Goal: Task Accomplishment & Management: Use online tool/utility

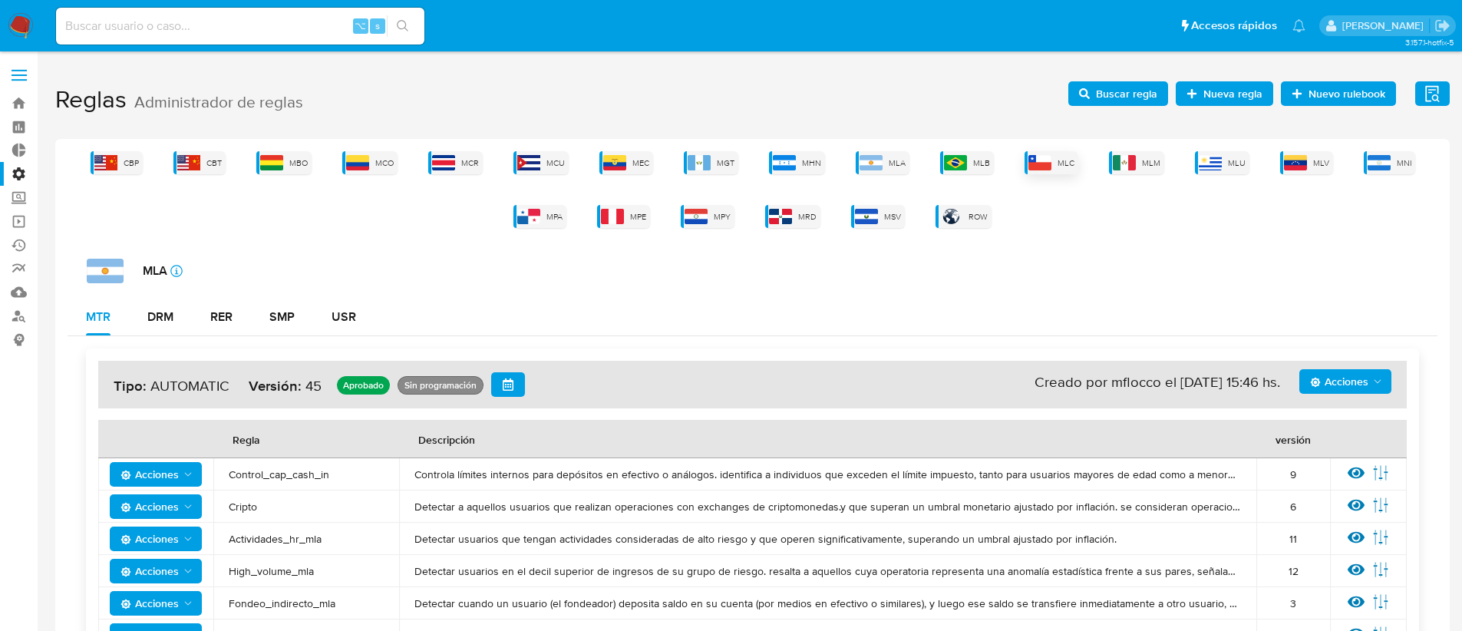
click at [1069, 167] on span "MLC" at bounding box center [1065, 163] width 17 height 12
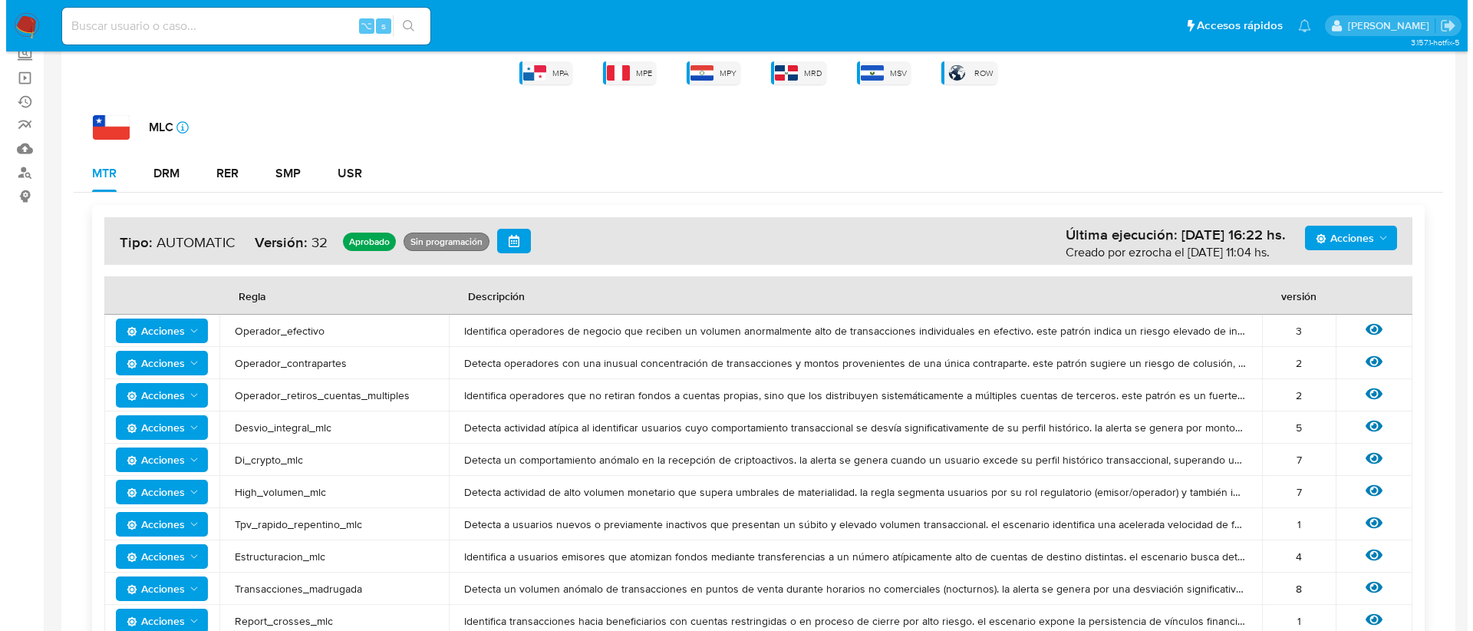
scroll to position [150, 0]
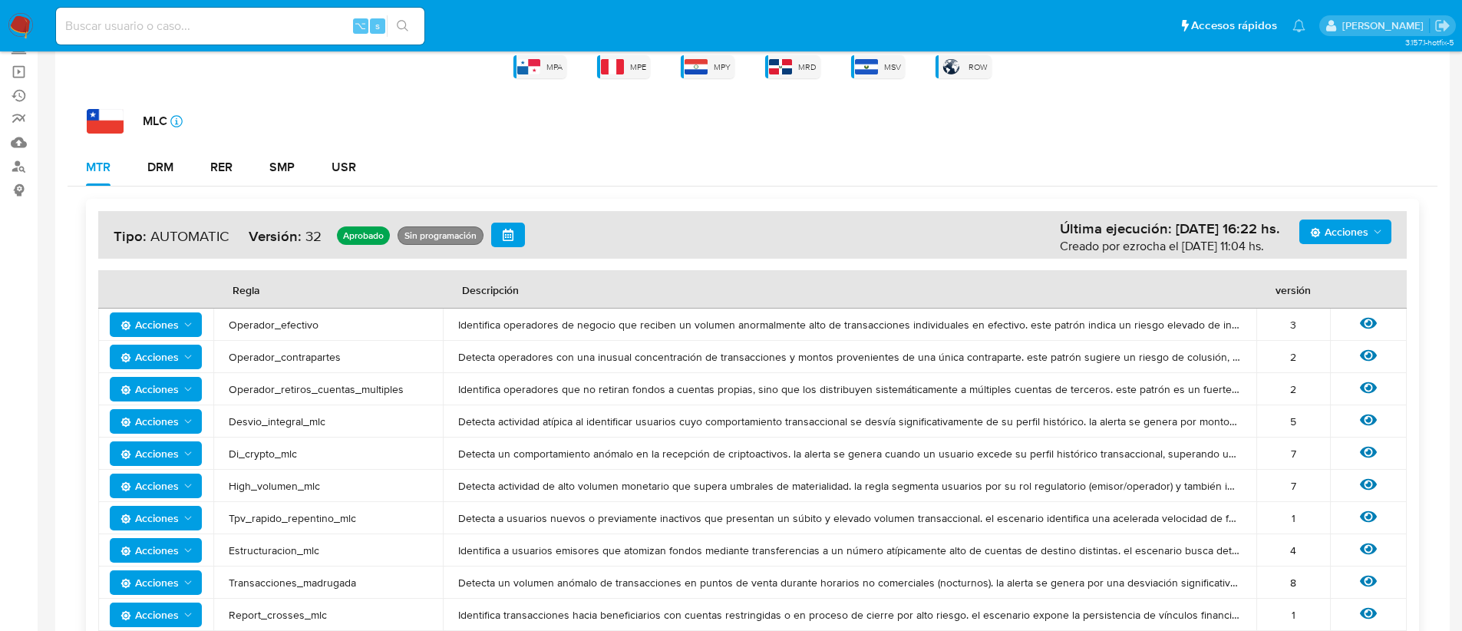
click at [183, 456] on icon "Acciones" at bounding box center [188, 453] width 12 height 12
click at [463, 450] on span "Detecta un comportamiento anómalo en la recepción de criptoactivos. la alerta s…" at bounding box center [849, 454] width 783 height 14
click at [1366, 450] on icon at bounding box center [1368, 452] width 17 height 17
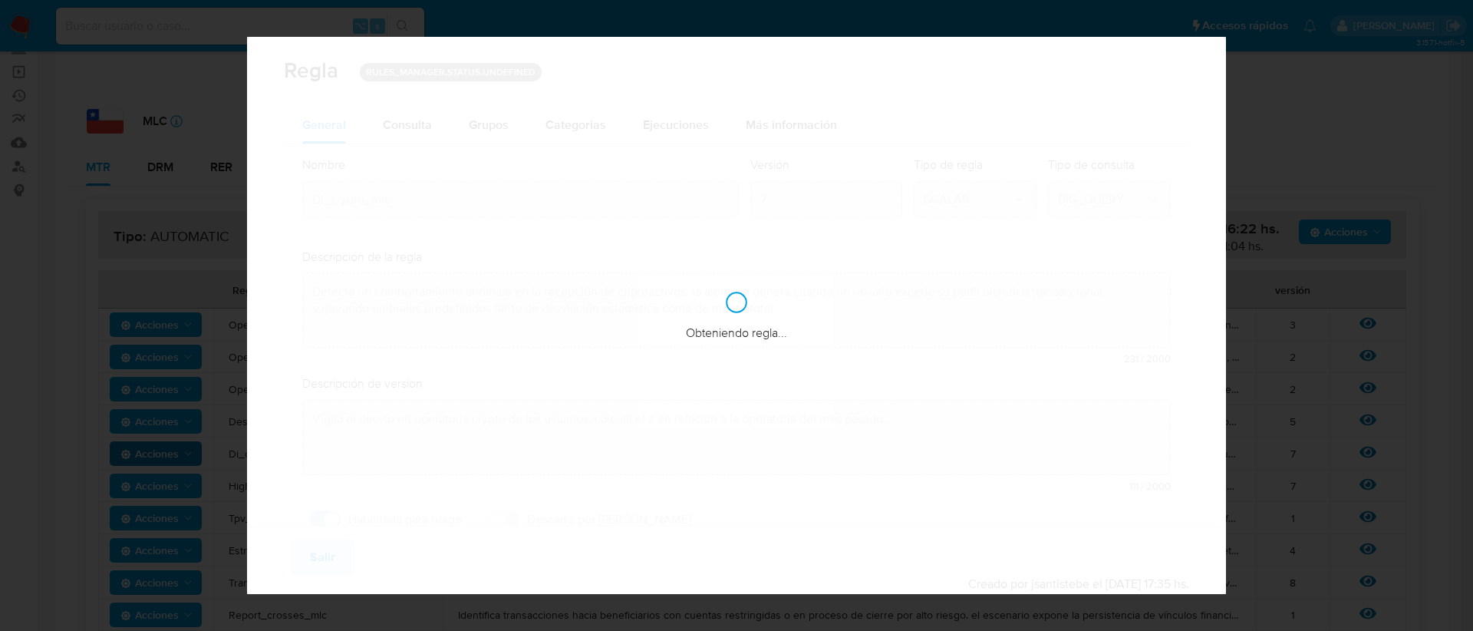
checkbox input "true"
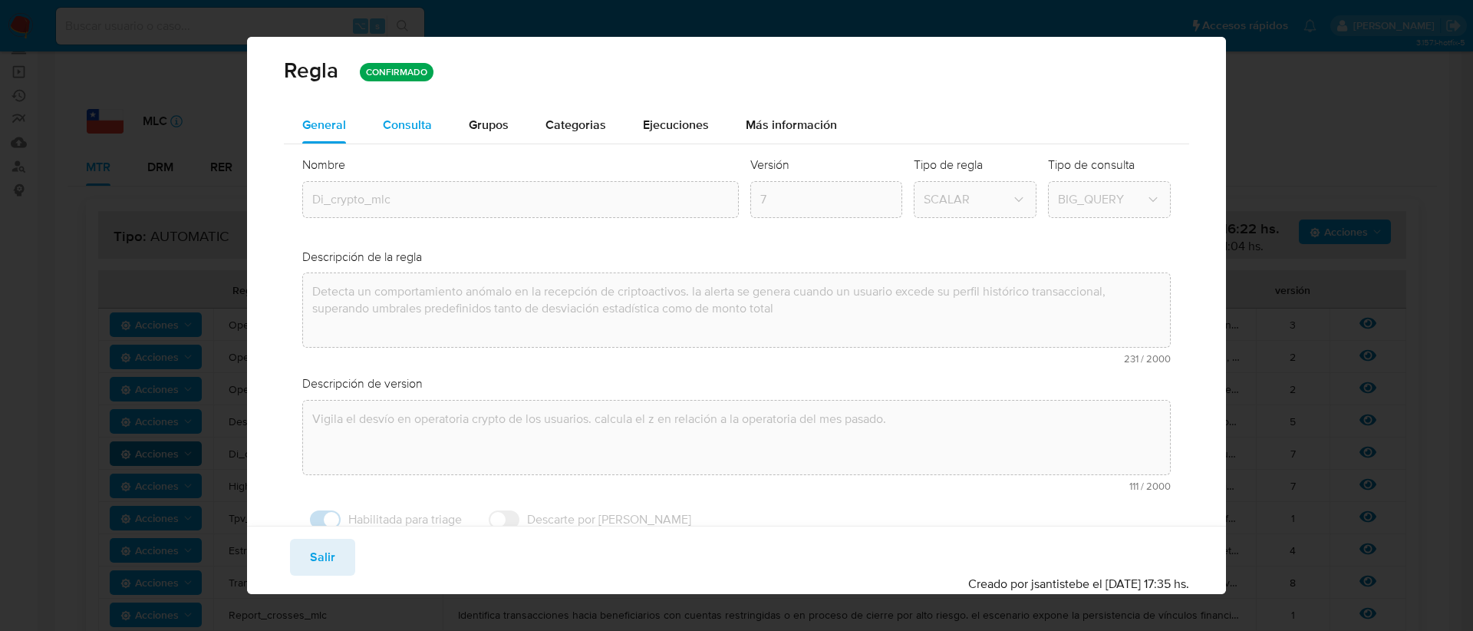
click at [407, 132] on span "Consulta" at bounding box center [407, 125] width 49 height 18
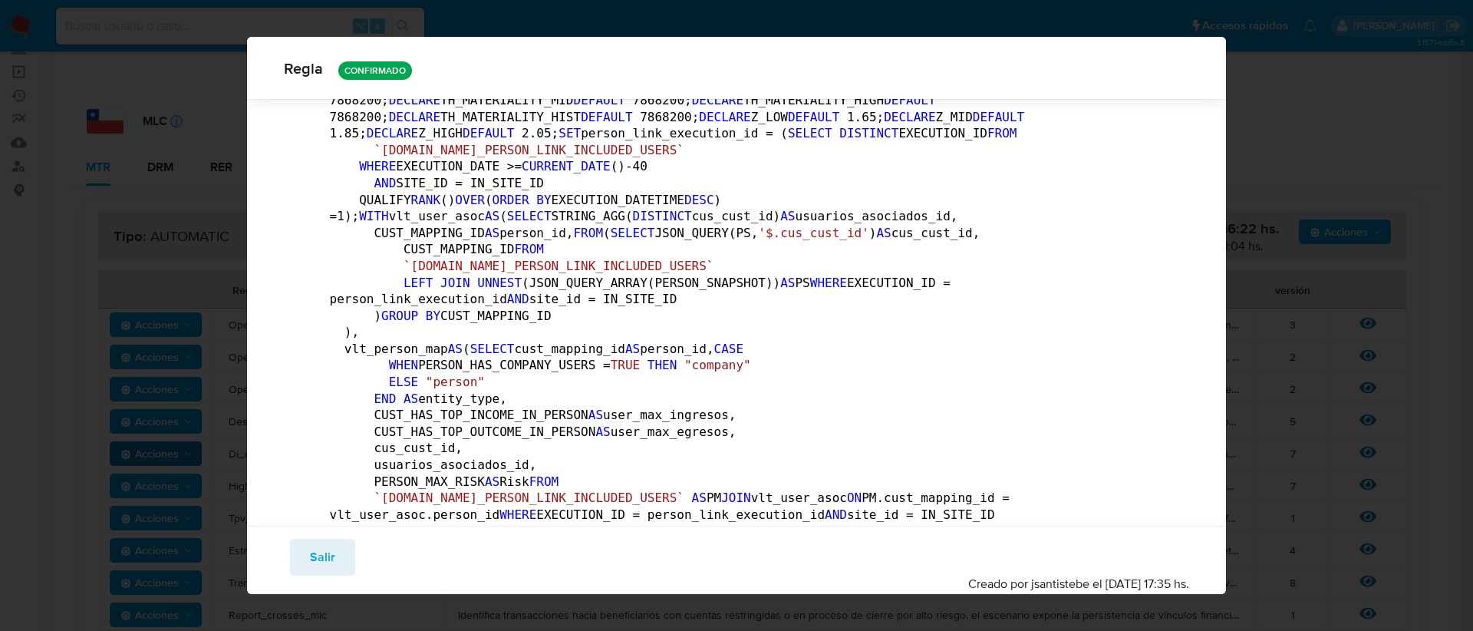
scroll to position [186, 0]
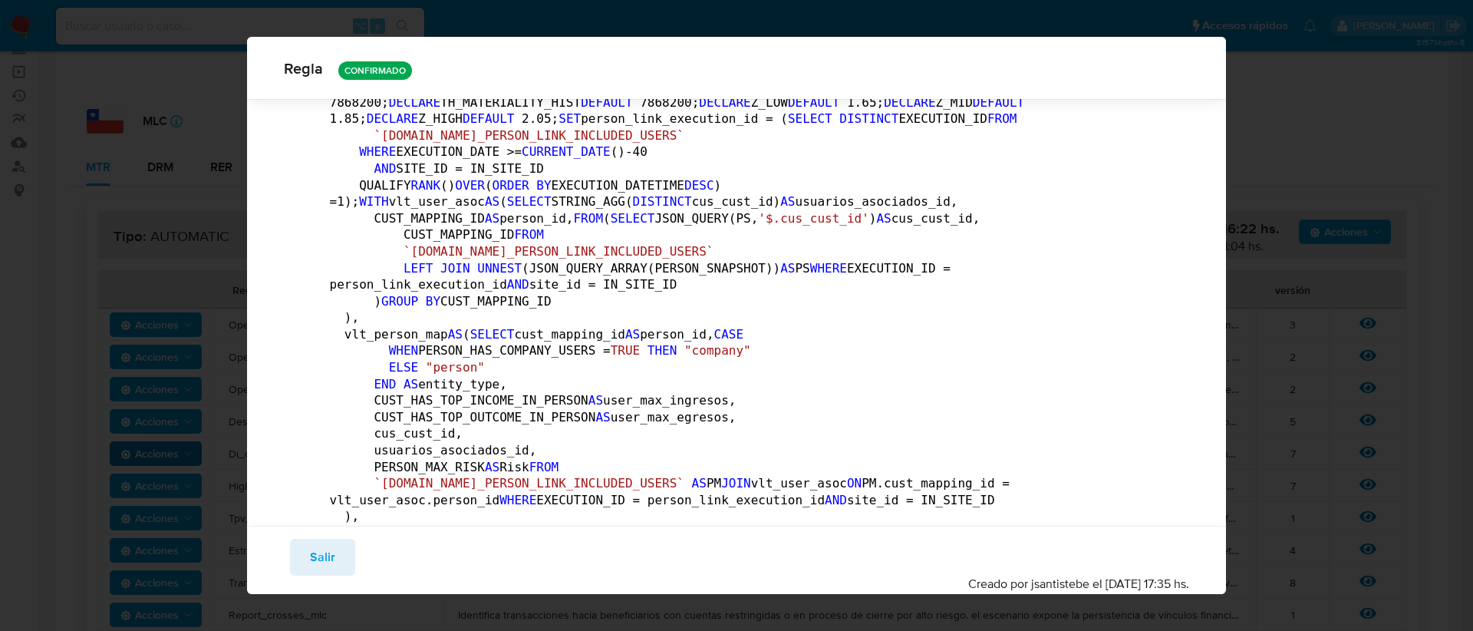
drag, startPoint x: 332, startPoint y: 567, endPoint x: 339, endPoint y: 560, distance: 9.8
click at [332, 567] on span "Salir" at bounding box center [322, 557] width 25 height 34
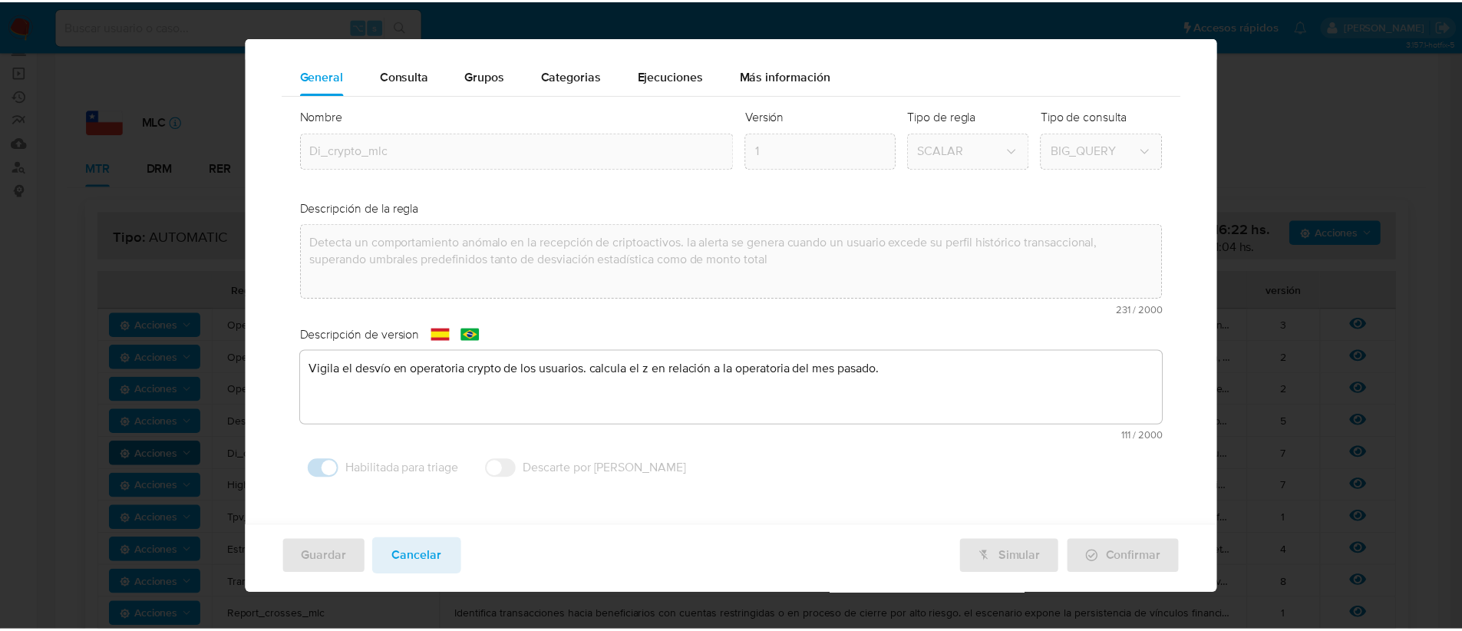
scroll to position [26, 0]
